Goal: Task Accomplishment & Management: Complete application form

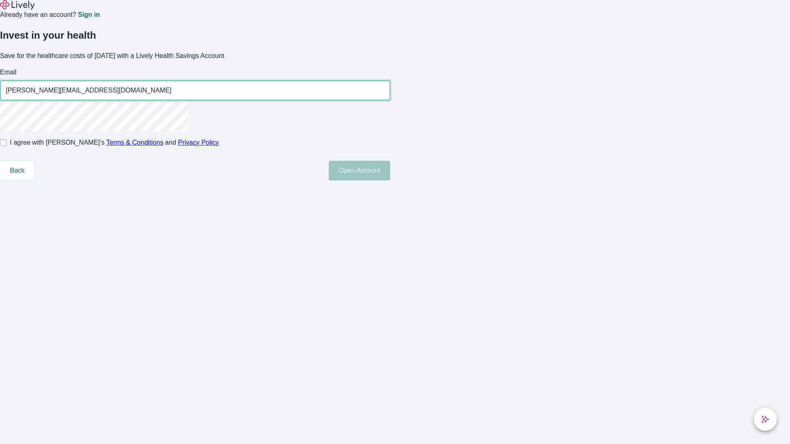
type input "Cynthia.McLaughlin45250811052512@hotmail.com"
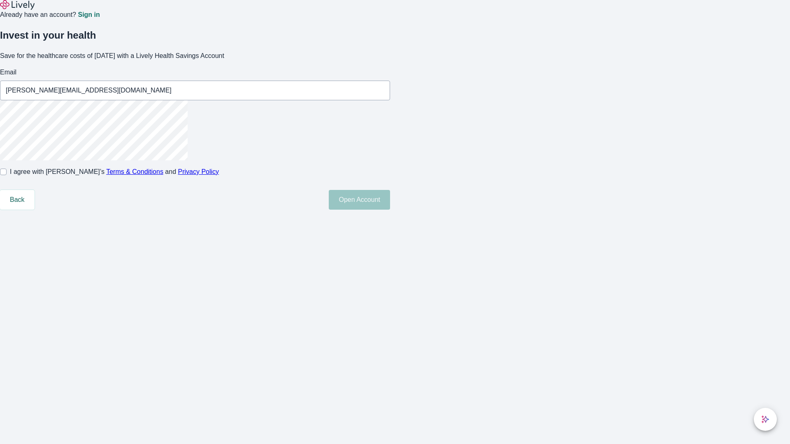
click at [7, 175] on input "I agree with Lively’s Terms & Conditions and Privacy Policy" at bounding box center [3, 172] width 7 height 7
checkbox input "true"
click at [390, 210] on button "Open Account" at bounding box center [359, 200] width 61 height 20
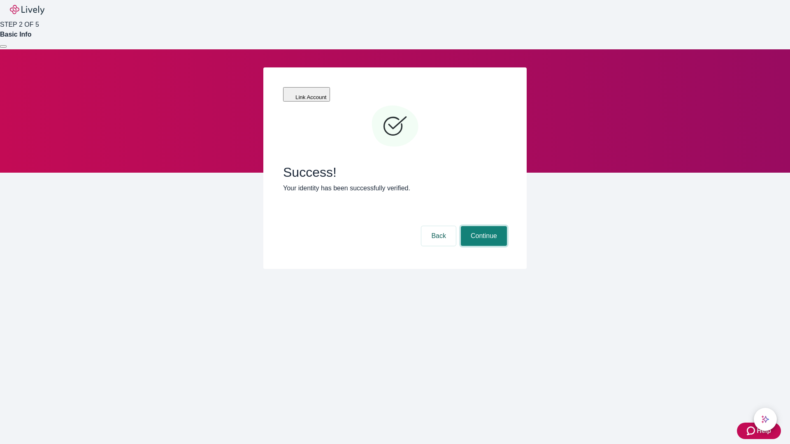
click at [483, 226] on button "Continue" at bounding box center [484, 236] width 46 height 20
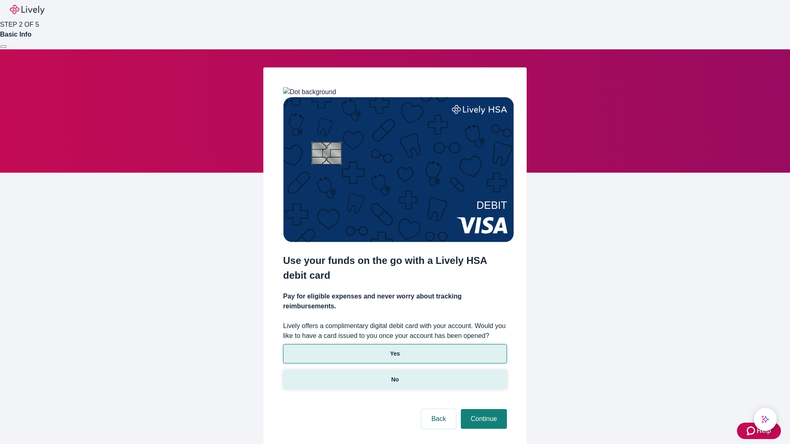
click at [395, 376] on p "No" at bounding box center [395, 380] width 8 height 9
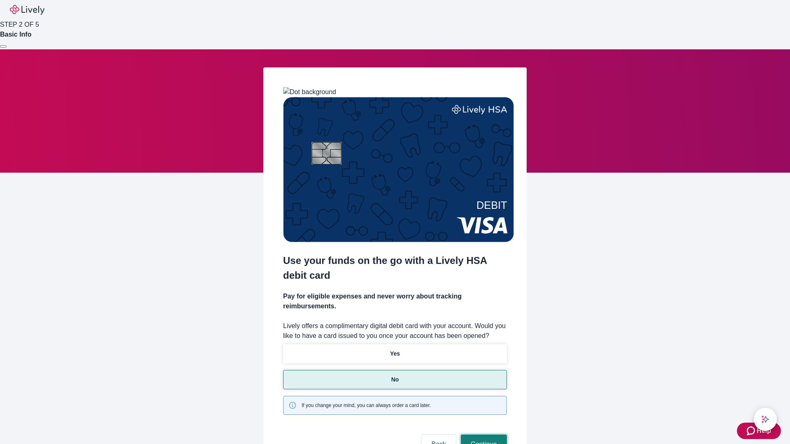
click at [483, 435] on button "Continue" at bounding box center [484, 445] width 46 height 20
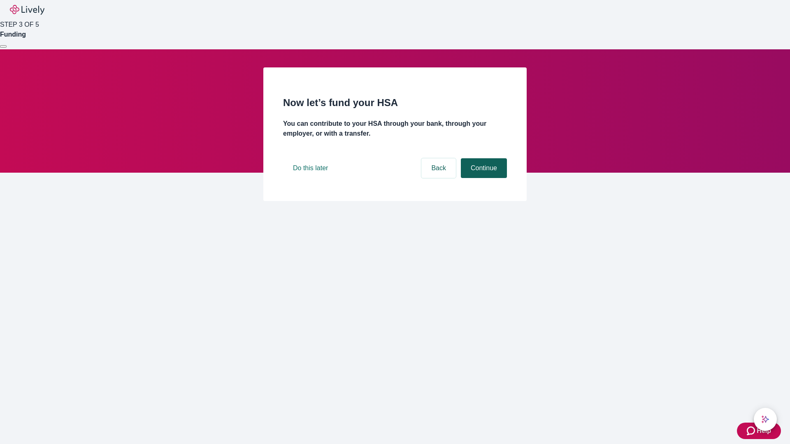
click at [483, 178] on button "Continue" at bounding box center [484, 168] width 46 height 20
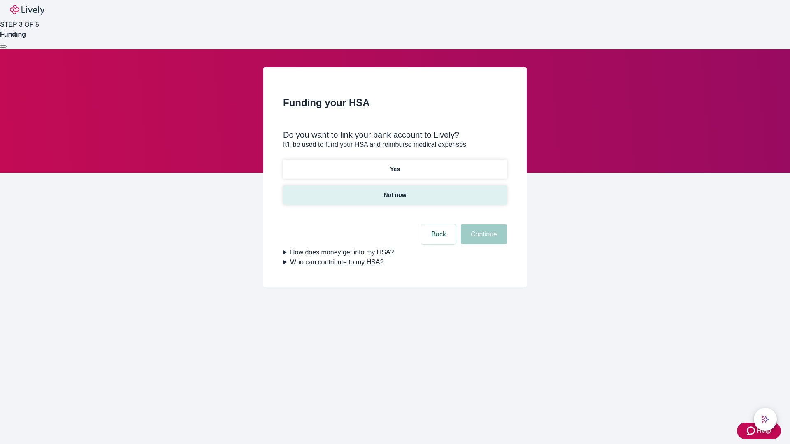
click at [395, 191] on p "Not now" at bounding box center [394, 195] width 23 height 9
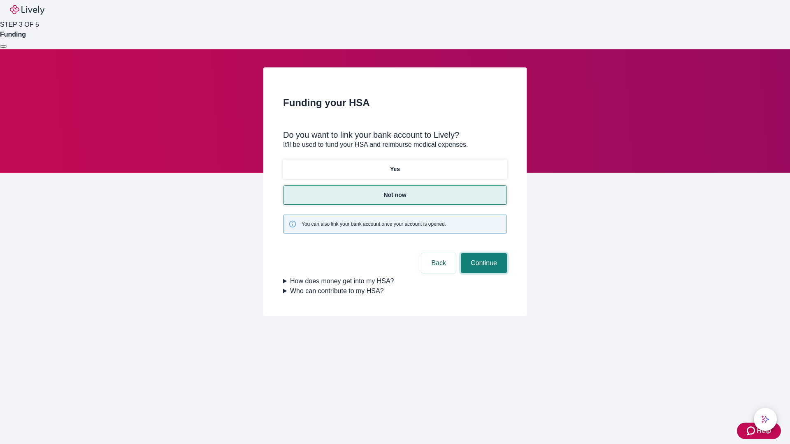
click at [483, 253] on button "Continue" at bounding box center [484, 263] width 46 height 20
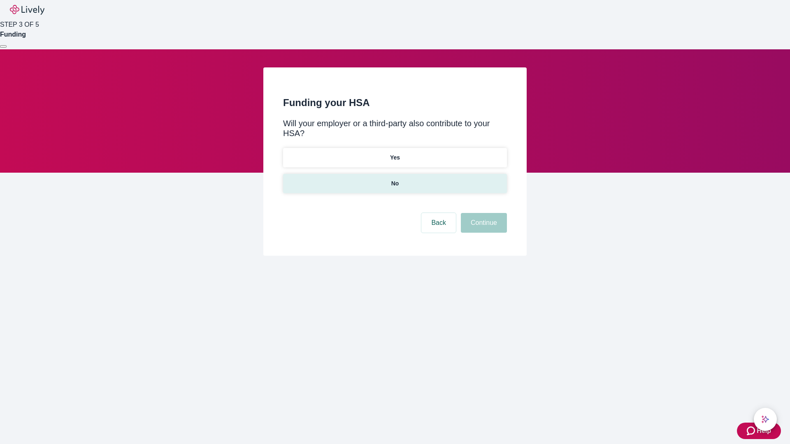
click at [395, 179] on p "No" at bounding box center [395, 183] width 8 height 9
click at [483, 213] on button "Continue" at bounding box center [484, 223] width 46 height 20
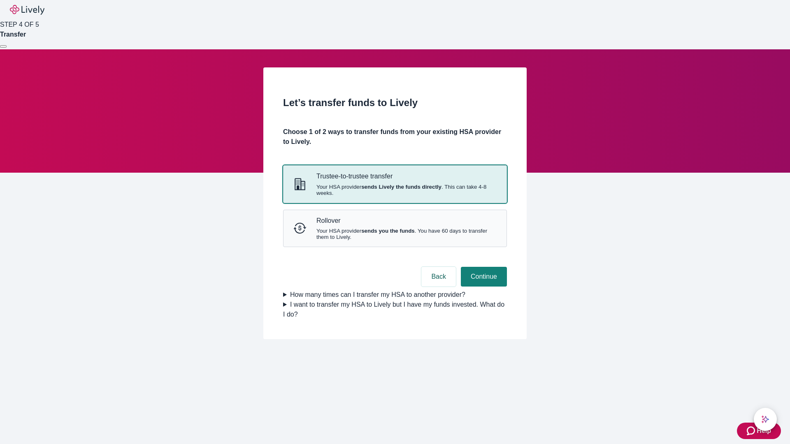
click at [395, 190] on strong "sends Lively the funds directly" at bounding box center [401, 187] width 80 height 6
click at [483, 287] on button "Continue" at bounding box center [484, 277] width 46 height 20
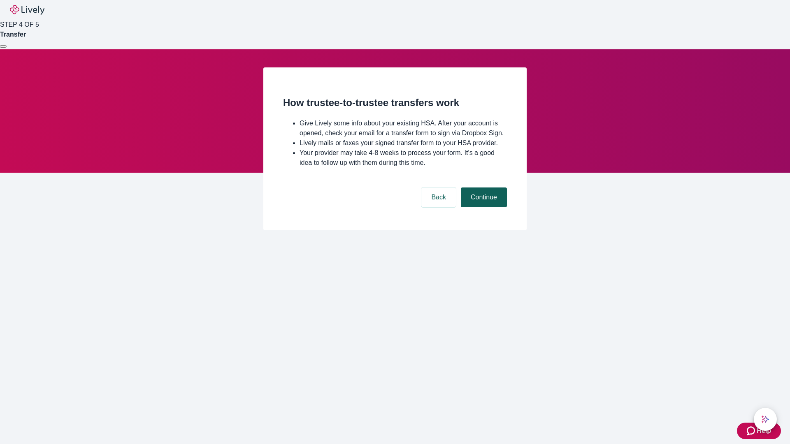
click at [483, 207] on button "Continue" at bounding box center [484, 198] width 46 height 20
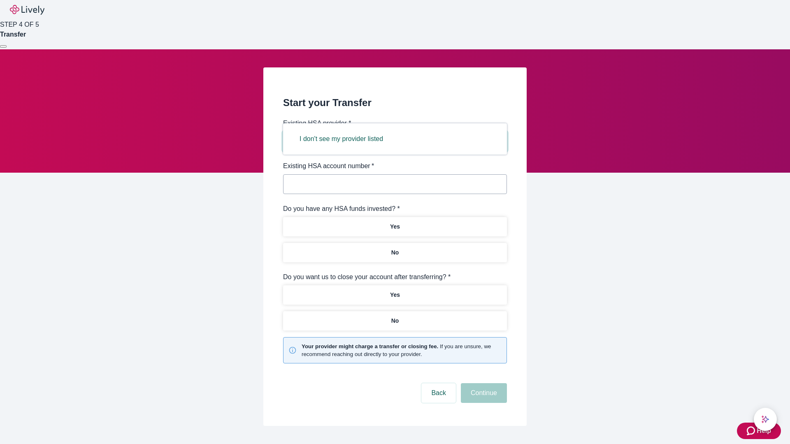
click at [344, 139] on button "I don't see my provider listed" at bounding box center [341, 139] width 103 height 20
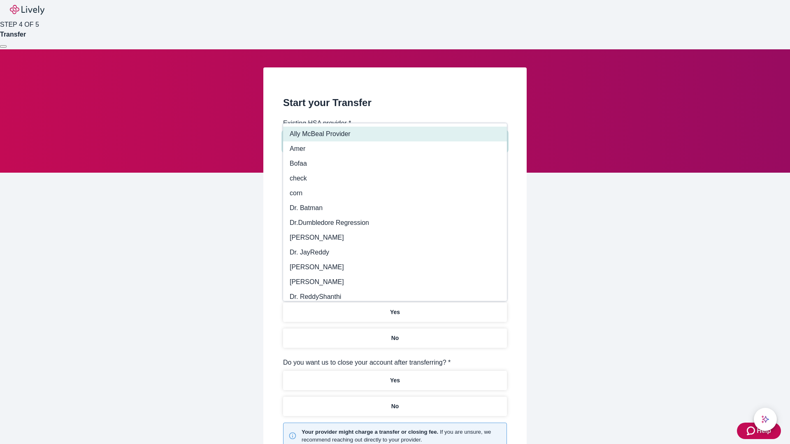
type input "Other"
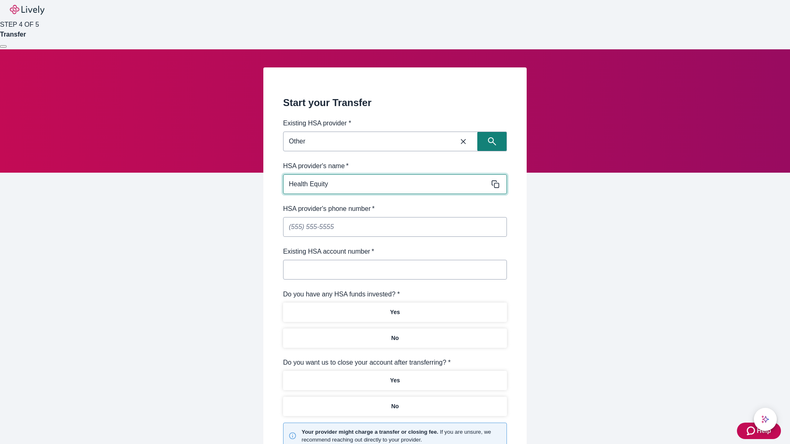
type input "Health Equity"
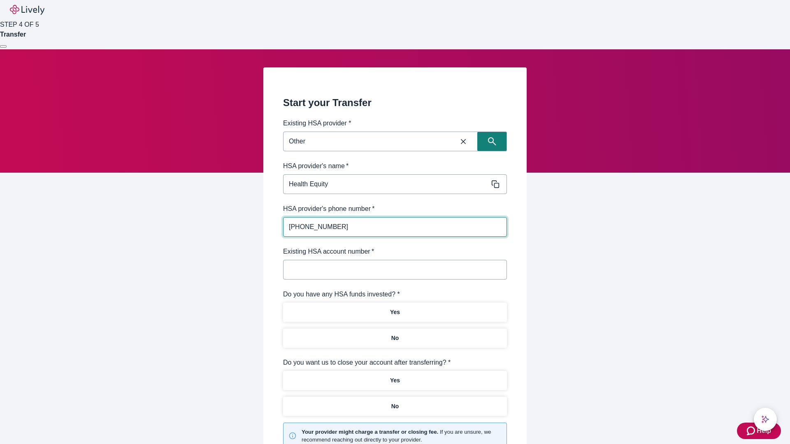
type input "[PHONE_NUMBER]"
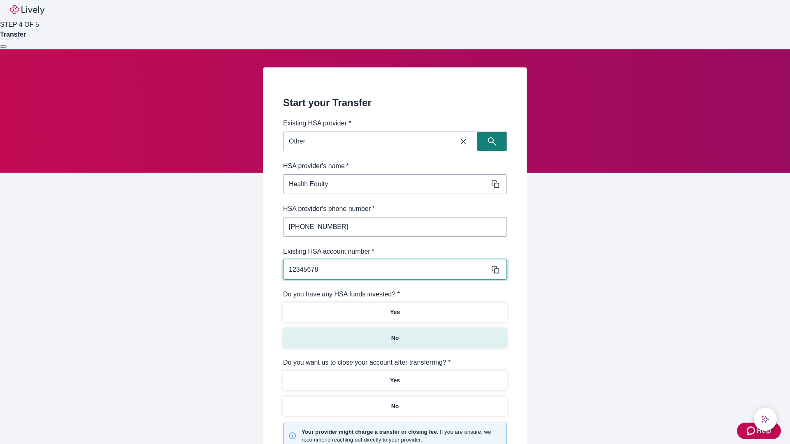
type input "12345678"
click at [395, 334] on p "No" at bounding box center [395, 338] width 8 height 9
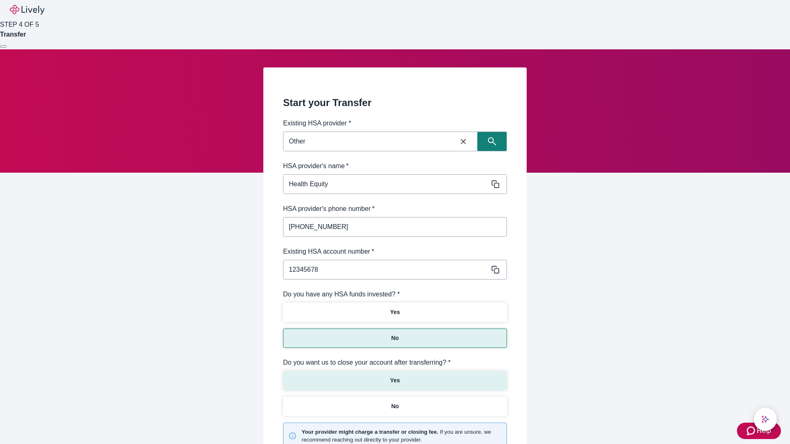
click at [395, 376] on p "Yes" at bounding box center [395, 380] width 10 height 9
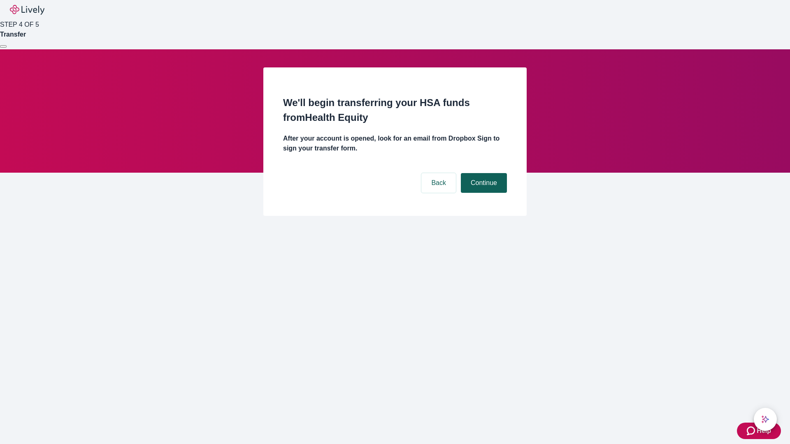
click at [483, 173] on button "Continue" at bounding box center [484, 183] width 46 height 20
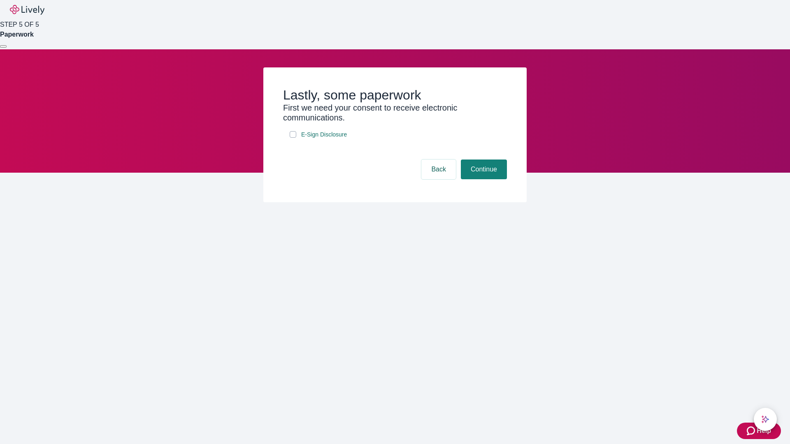
click at [293, 138] on input "E-Sign Disclosure" at bounding box center [293, 134] width 7 height 7
checkbox input "true"
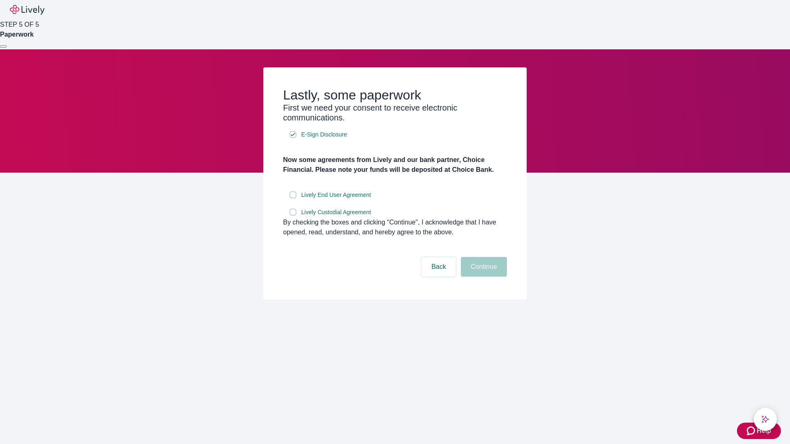
click at [293, 198] on input "Lively End User Agreement" at bounding box center [293, 195] width 7 height 7
checkbox input "true"
click at [293, 216] on input "Lively Custodial Agreement" at bounding box center [293, 212] width 7 height 7
checkbox input "true"
click at [483, 277] on button "Continue" at bounding box center [484, 267] width 46 height 20
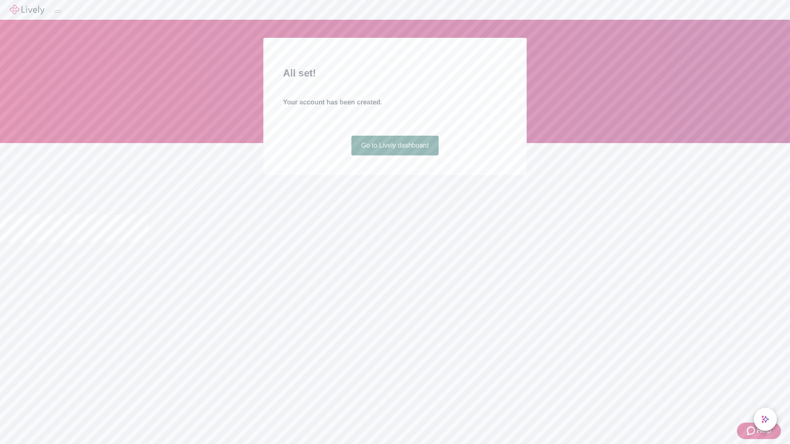
click at [395, 156] on link "Go to Lively dashboard" at bounding box center [395, 146] width 88 height 20
